Goal: Transaction & Acquisition: Purchase product/service

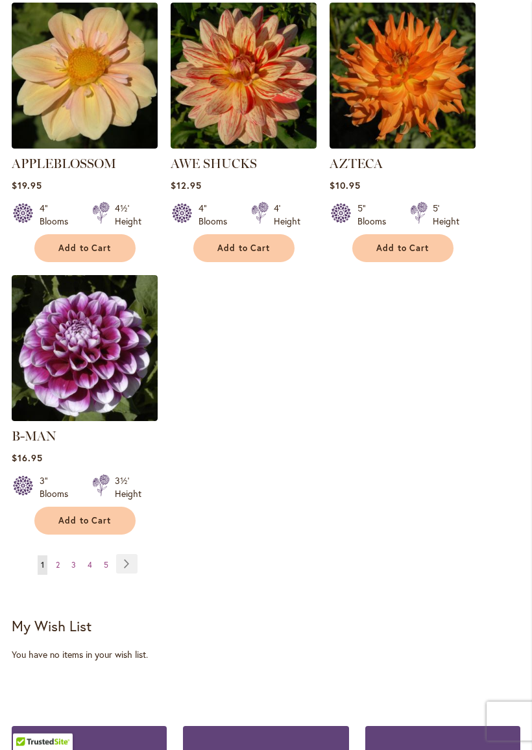
scroll to position [1637, 0]
click at [132, 566] on link "Page Next" at bounding box center [126, 563] width 21 height 19
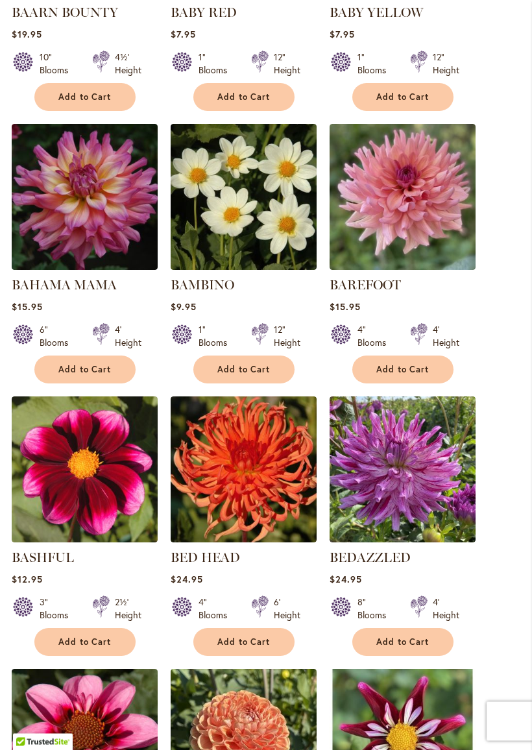
scroll to position [680, 0]
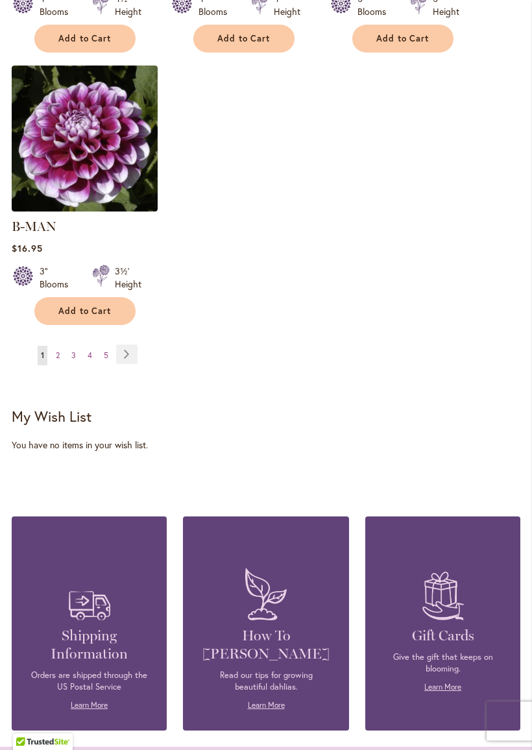
scroll to position [1848, 0]
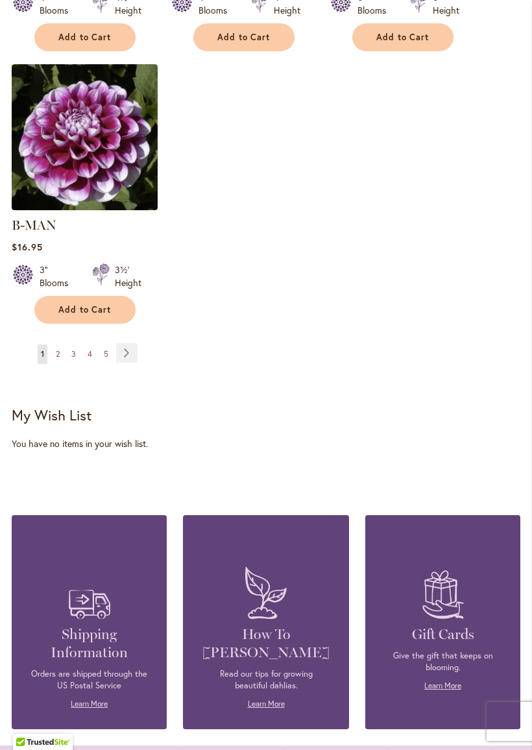
click at [135, 353] on link "Page Next" at bounding box center [126, 352] width 21 height 19
click at [127, 343] on link "Page Next" at bounding box center [126, 352] width 21 height 19
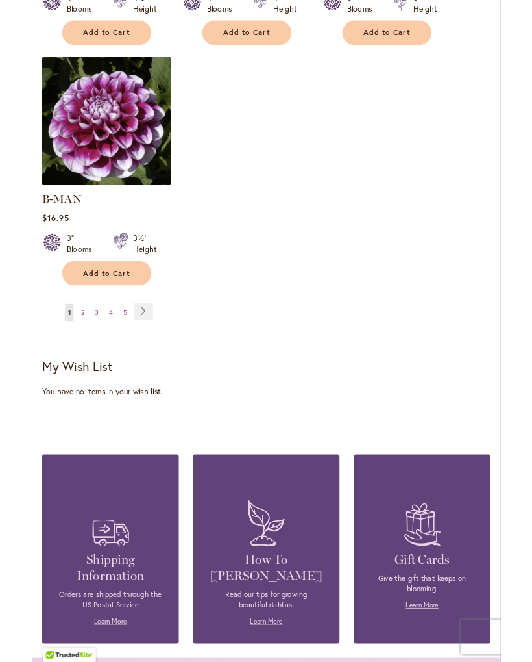
scroll to position [1847, 0]
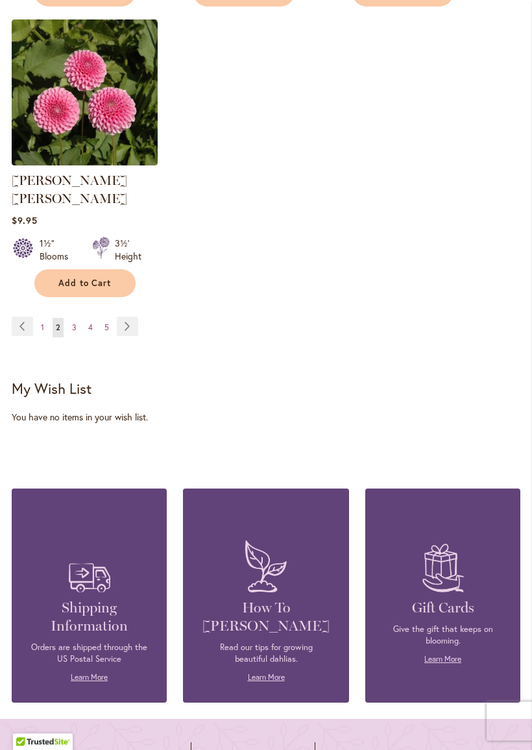
scroll to position [1874, 0]
click at [135, 324] on link "Page Next" at bounding box center [127, 326] width 21 height 19
click at [129, 317] on link "Page Next" at bounding box center [127, 326] width 21 height 19
